Goal: Task Accomplishment & Management: Use online tool/utility

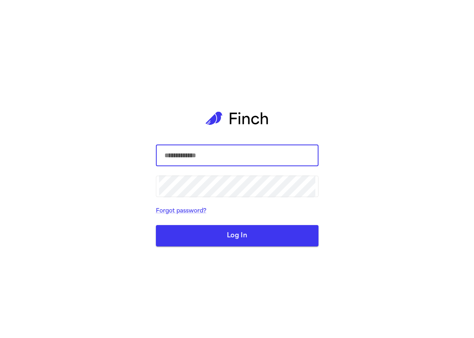
type input "**********"
click at [240, 238] on button "Log In" at bounding box center [237, 235] width 163 height 21
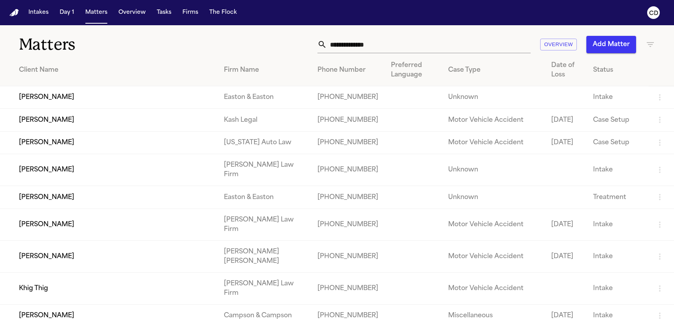
click at [126, 97] on td "[PERSON_NAME]" at bounding box center [108, 97] width 217 height 22
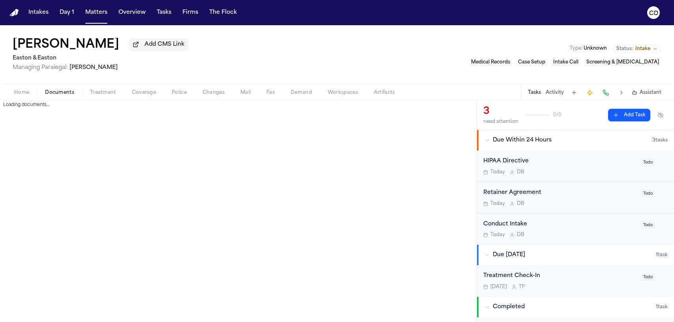
click at [60, 96] on span "Documents" at bounding box center [59, 93] width 29 height 6
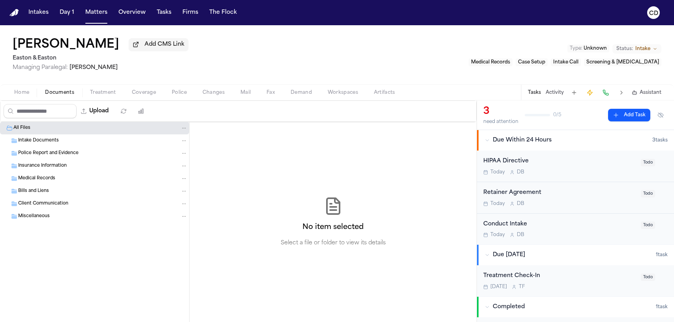
click at [82, 156] on div "Police Report and Evidence" at bounding box center [102, 153] width 169 height 7
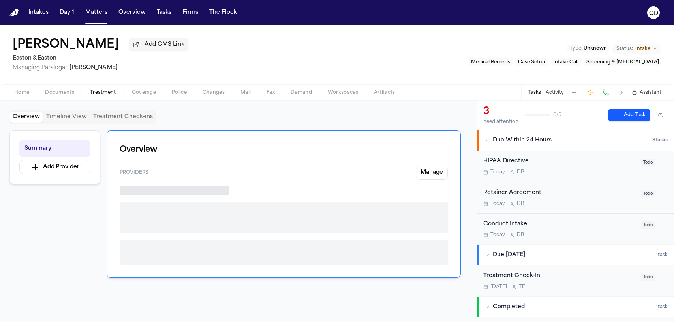
click at [113, 96] on span "Treatment" at bounding box center [103, 93] width 26 height 6
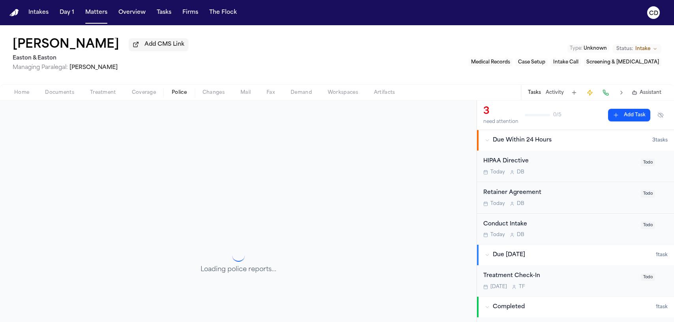
click at [179, 90] on span "Police" at bounding box center [179, 93] width 15 height 6
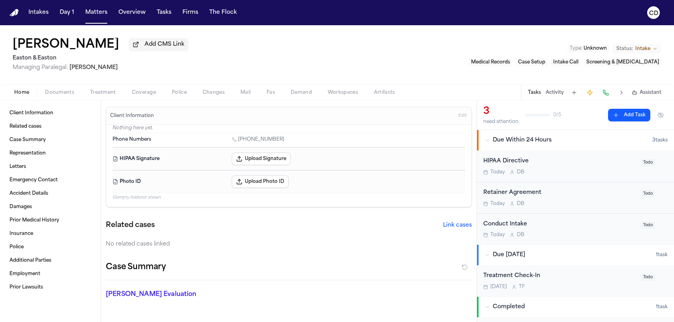
click at [18, 92] on span "Home" at bounding box center [21, 93] width 15 height 6
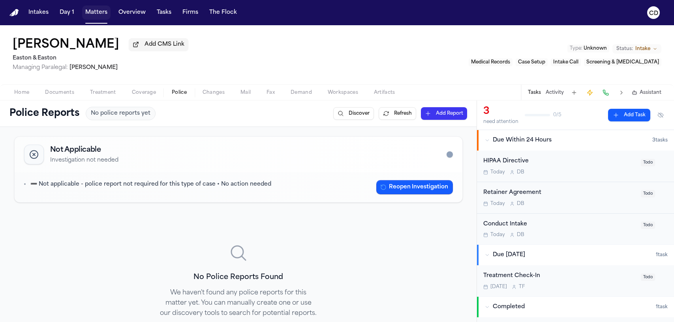
click at [105, 16] on button "Matters" at bounding box center [96, 13] width 28 height 14
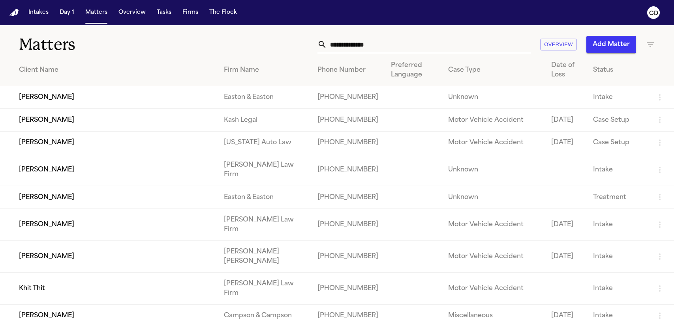
click at [85, 186] on td "[PERSON_NAME]" at bounding box center [108, 170] width 217 height 32
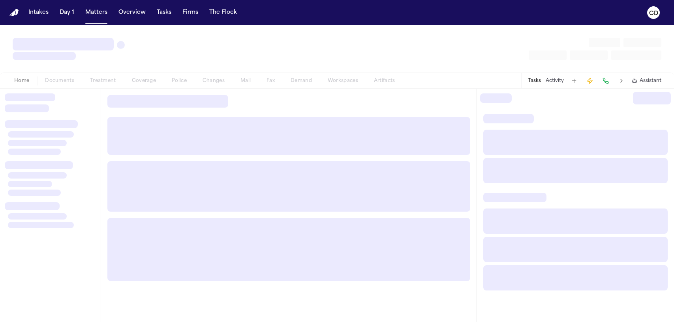
click at [85, 190] on div at bounding box center [52, 184] width 88 height 24
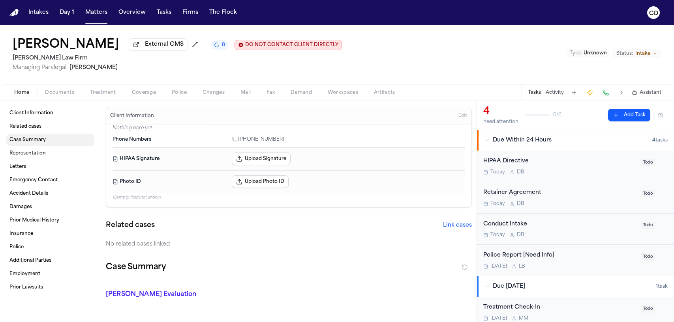
click at [30, 139] on span "Case Summary" at bounding box center [27, 140] width 36 height 6
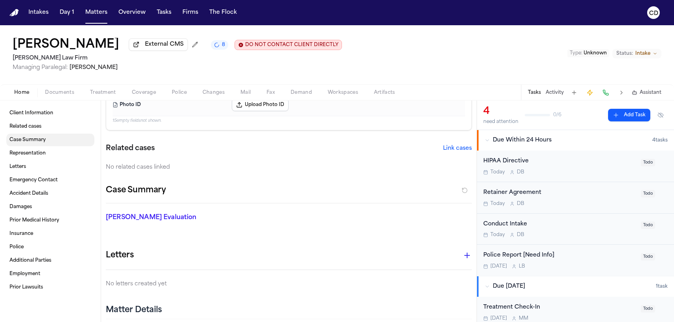
scroll to position [150, 0]
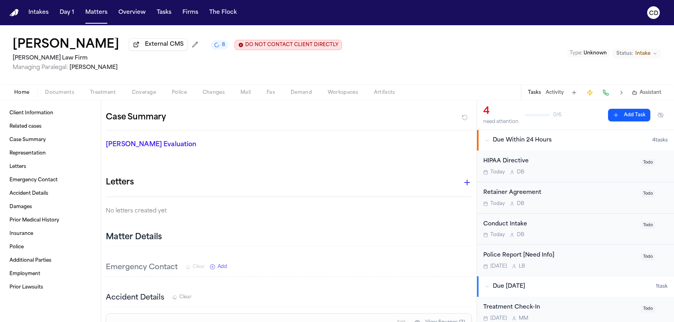
click at [97, 96] on span "Treatment" at bounding box center [103, 93] width 26 height 6
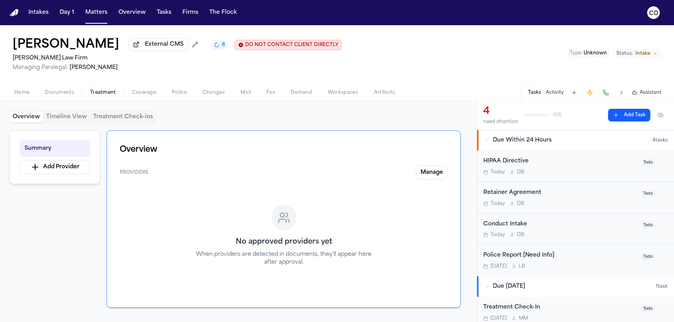
click at [56, 99] on div "Home Documents Treatment Coverage Police Changes Mail Fax Demand Workspaces Art…" at bounding box center [337, 92] width 674 height 16
click at [70, 88] on div "Home Documents Treatment Coverage Police Changes Mail Fax Demand Workspaces Art…" at bounding box center [337, 92] width 674 height 16
click at [57, 93] on span "Documents" at bounding box center [59, 93] width 29 height 6
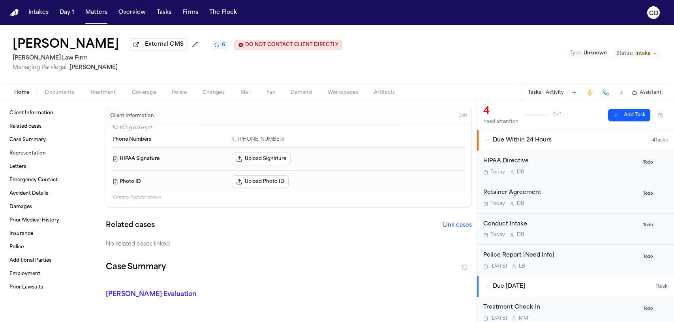
click at [30, 94] on button "Home" at bounding box center [21, 92] width 31 height 9
click at [94, 12] on button "Matters" at bounding box center [96, 13] width 28 height 14
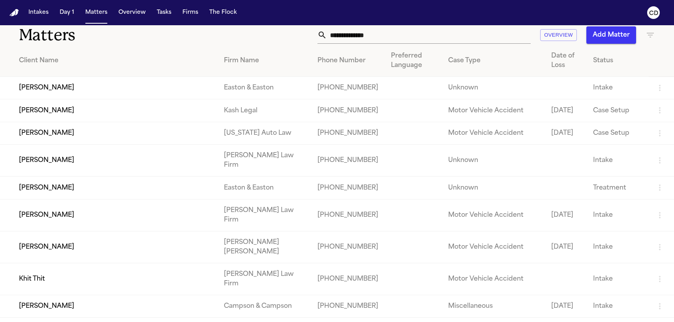
scroll to position [10, 0]
click at [125, 144] on td "[PERSON_NAME]" at bounding box center [108, 133] width 217 height 22
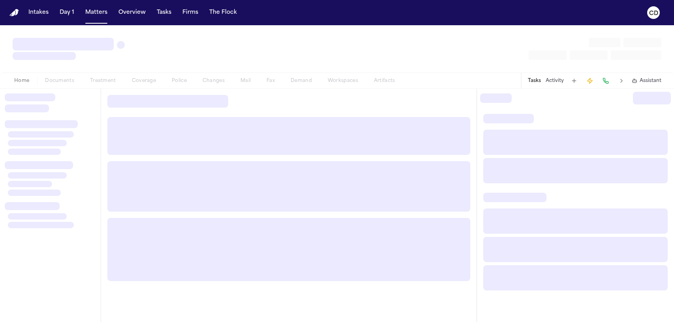
click at [125, 148] on div at bounding box center [288, 136] width 363 height 38
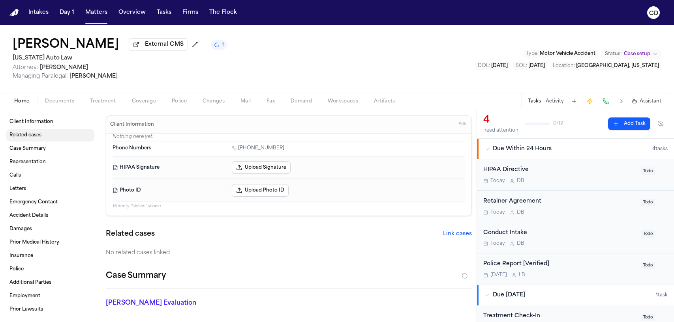
click at [44, 139] on link "Related cases" at bounding box center [50, 135] width 88 height 13
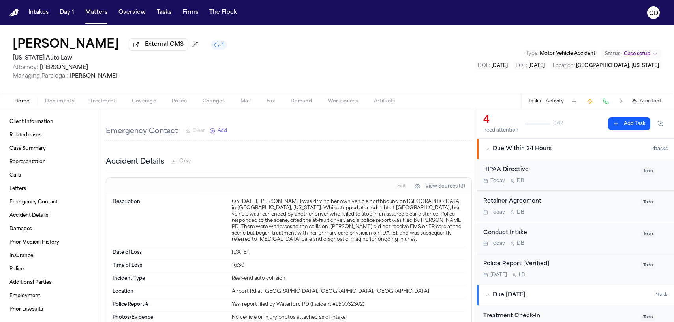
scroll to position [390, 0]
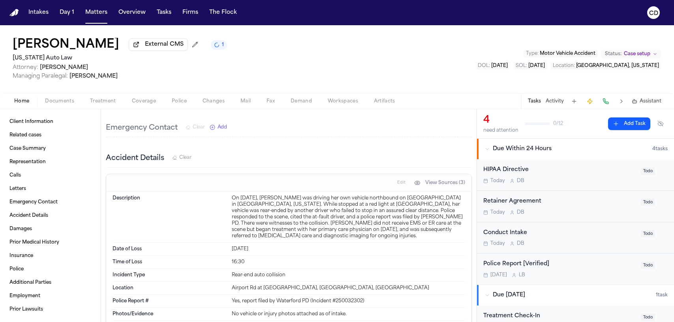
click at [182, 101] on span "Police" at bounding box center [179, 101] width 15 height 6
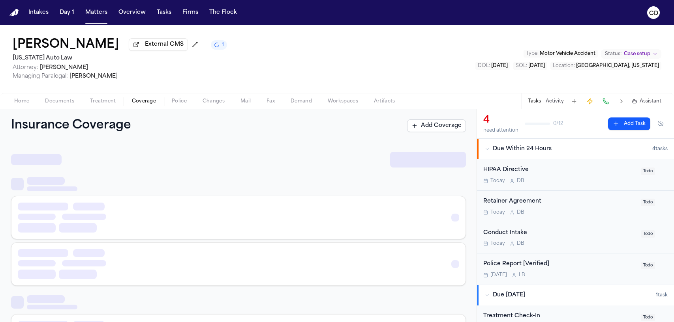
click at [143, 104] on span "Coverage" at bounding box center [144, 101] width 24 height 6
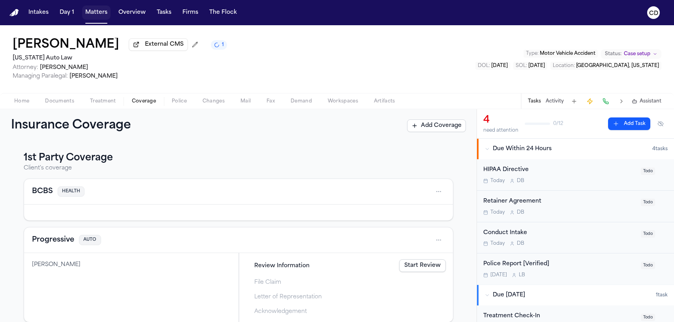
click at [87, 18] on button "Matters" at bounding box center [96, 13] width 28 height 14
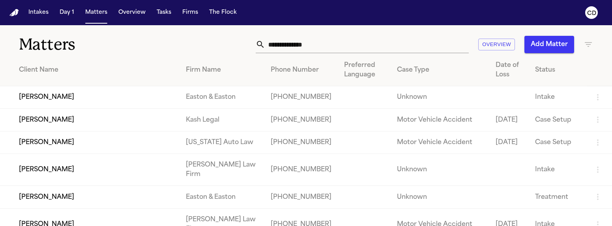
click at [94, 107] on td "[PERSON_NAME]" at bounding box center [90, 97] width 180 height 22
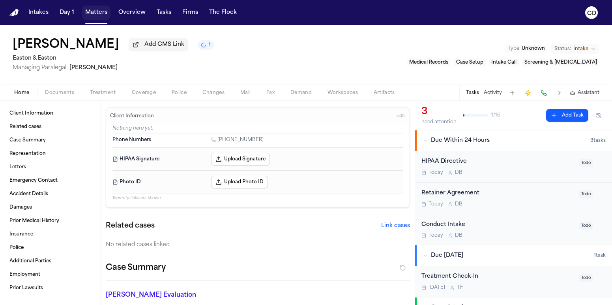
click at [107, 17] on button "Matters" at bounding box center [96, 13] width 28 height 14
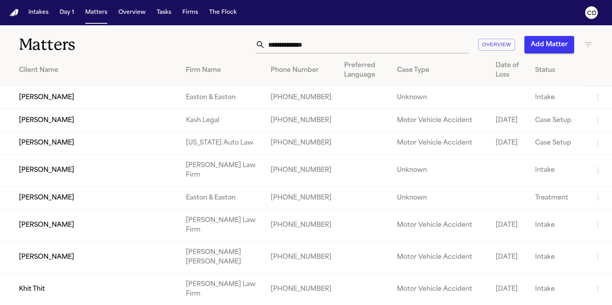
scroll to position [77, 0]
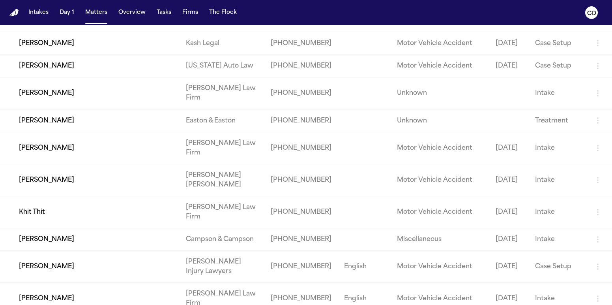
click at [117, 132] on td "[PERSON_NAME]" at bounding box center [90, 120] width 180 height 22
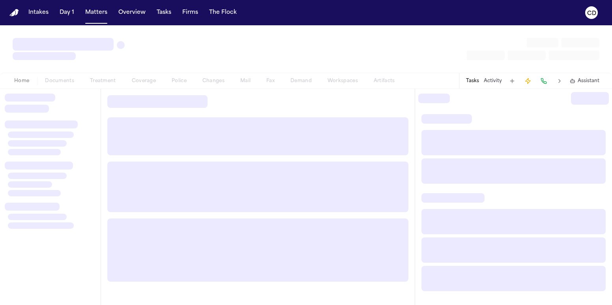
click at [117, 141] on div at bounding box center [257, 136] width 301 height 38
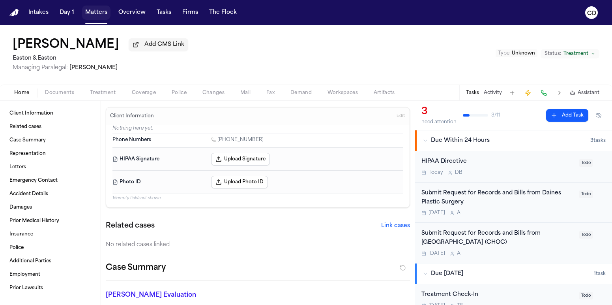
click at [91, 13] on button "Matters" at bounding box center [96, 13] width 28 height 14
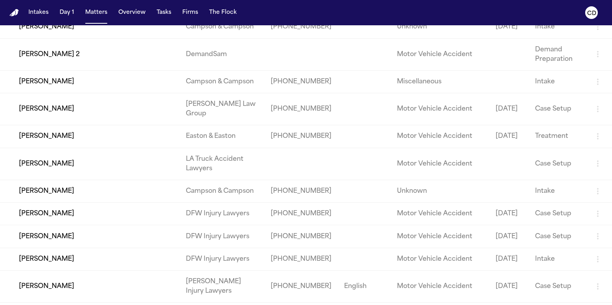
scroll to position [378, 0]
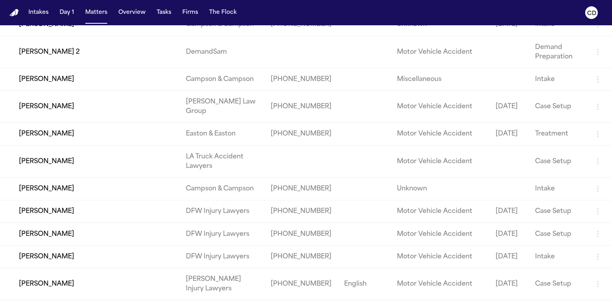
click at [126, 68] on td "[PERSON_NAME] 2" at bounding box center [90, 52] width 180 height 32
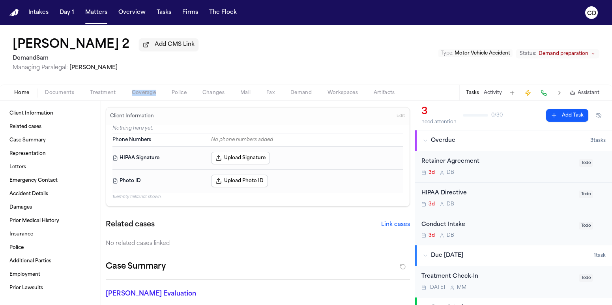
click at [133, 91] on span "Coverage" at bounding box center [144, 93] width 24 height 6
click at [28, 93] on span "Home" at bounding box center [21, 93] width 15 height 6
click at [95, 12] on button "Matters" at bounding box center [96, 13] width 28 height 14
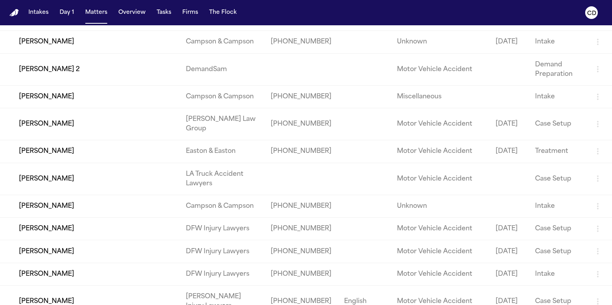
scroll to position [369, 0]
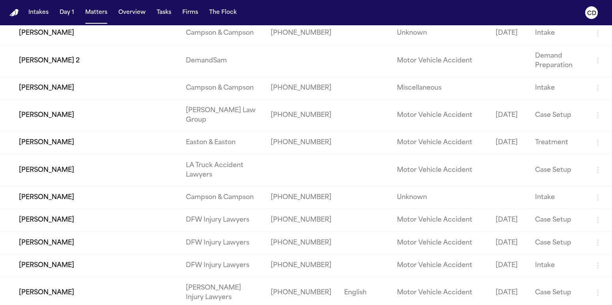
click at [65, 154] on td "[PERSON_NAME]" at bounding box center [90, 142] width 180 height 22
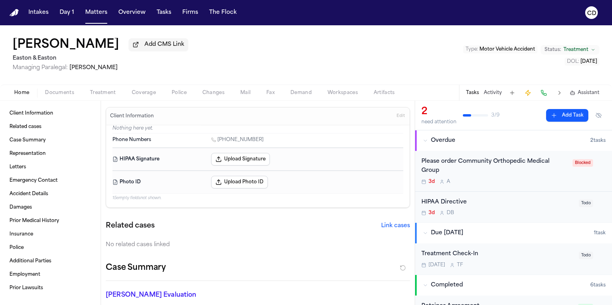
click at [473, 95] on button "Activity" at bounding box center [493, 93] width 18 height 6
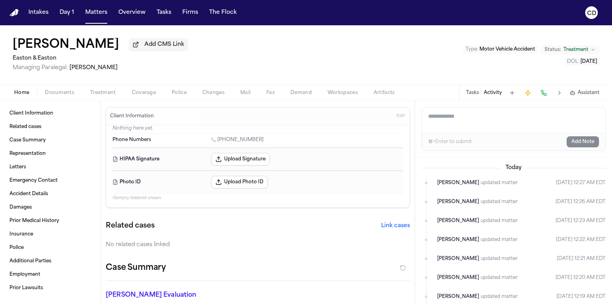
click at [100, 9] on button "Matters" at bounding box center [96, 13] width 28 height 14
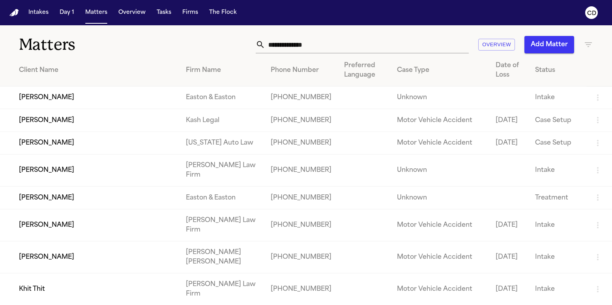
click at [303, 41] on input "text" at bounding box center [367, 44] width 204 height 17
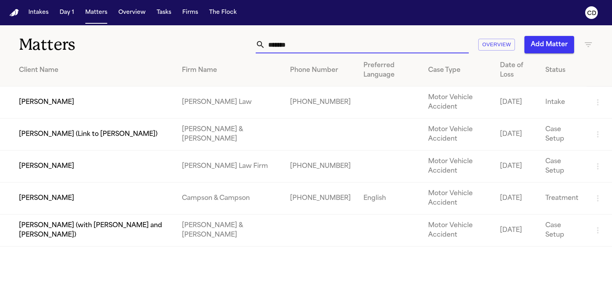
type input "*******"
click at [109, 165] on td "[PERSON_NAME]" at bounding box center [88, 166] width 176 height 32
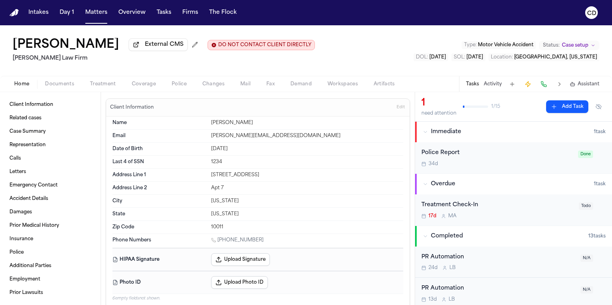
click at [64, 83] on span "Documents" at bounding box center [59, 84] width 29 height 6
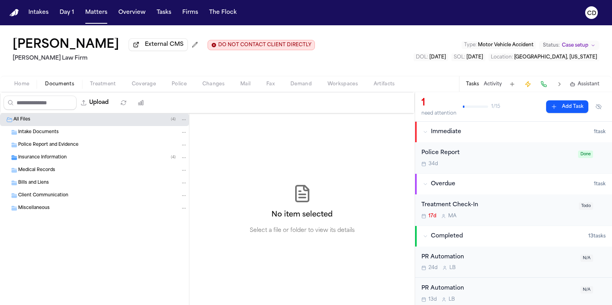
click at [102, 87] on span "Treatment" at bounding box center [103, 84] width 26 height 6
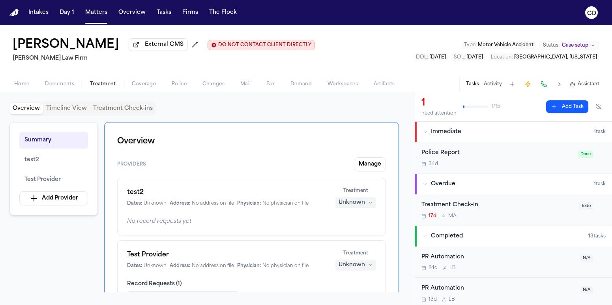
click at [134, 92] on div "Home Documents Treatment Coverage Police Changes Mail Fax Demand Workspaces Art…" at bounding box center [306, 84] width 612 height 16
click at [146, 86] on span "Coverage" at bounding box center [144, 84] width 24 height 6
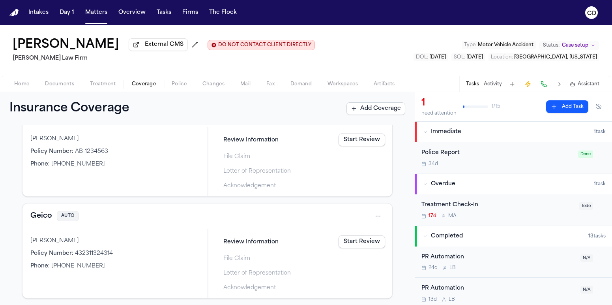
scroll to position [46, 0]
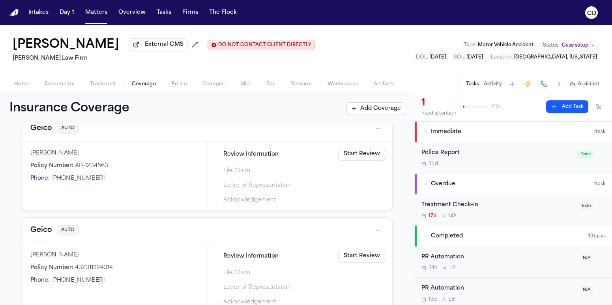
click at [369, 156] on link "Start Review" at bounding box center [362, 154] width 47 height 13
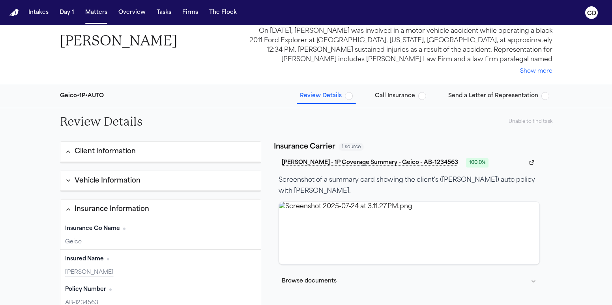
scroll to position [4, 0]
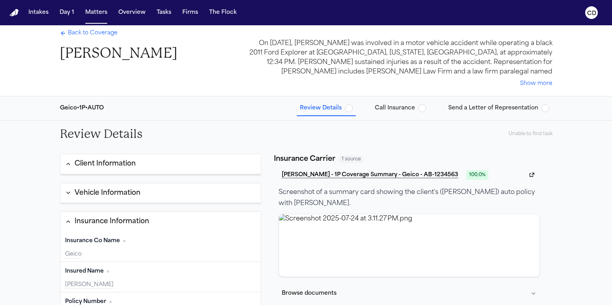
click at [403, 109] on span "Call Insurance" at bounding box center [395, 108] width 40 height 8
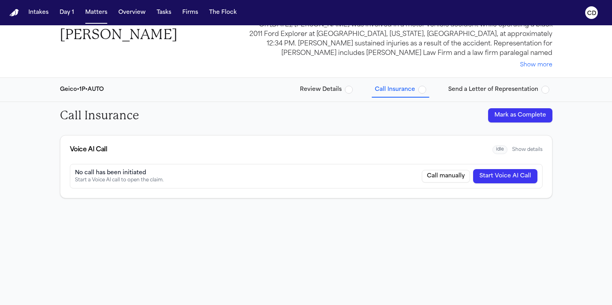
scroll to position [25, 0]
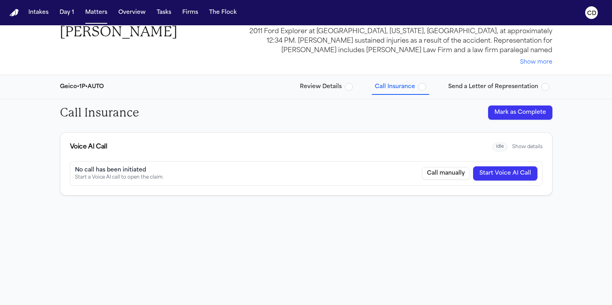
click at [473, 91] on span "Send a Letter of Representation" at bounding box center [493, 87] width 90 height 8
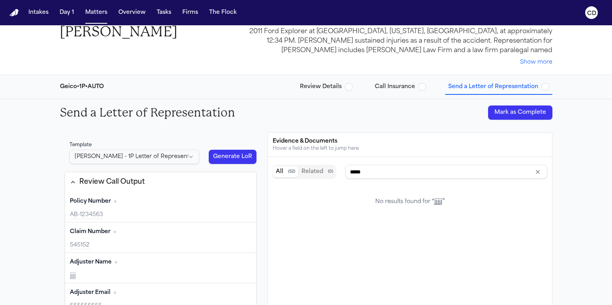
type input "**********"
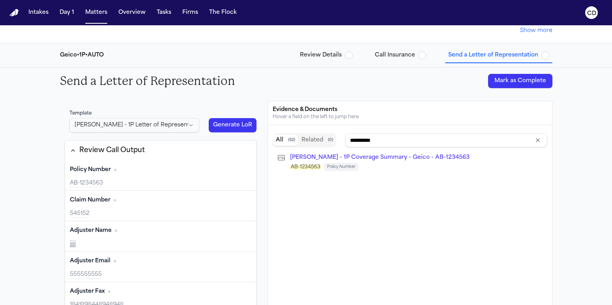
scroll to position [57, 0]
click at [176, 120] on html "Intakes Day 1 Matters Overview Tasks Firms The Flock CD Back to Coverage [PERSO…" at bounding box center [306, 152] width 612 height 305
click at [176, 128] on html "Intakes Day 1 Matters Overview Tasks Firms The Flock CD Back to Coverage [PERSO…" at bounding box center [306, 152] width 612 height 305
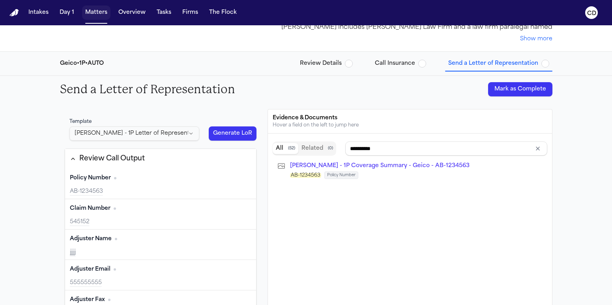
click at [88, 17] on button "Matters" at bounding box center [96, 13] width 28 height 14
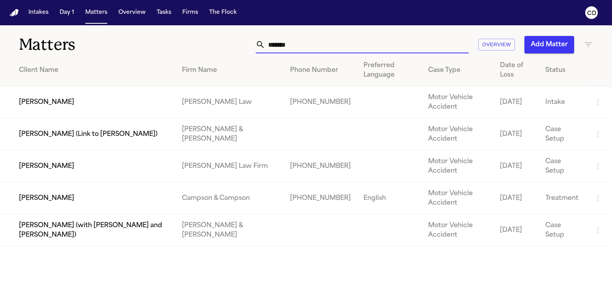
click at [282, 39] on input "*******" at bounding box center [367, 44] width 204 height 17
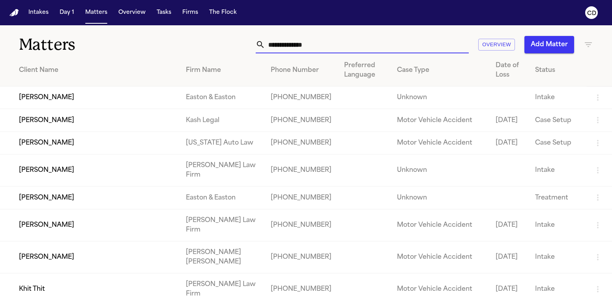
click at [206, 44] on div "Overview Add Matter" at bounding box center [386, 44] width 413 height 17
